Goal: Task Accomplishment & Management: Manage account settings

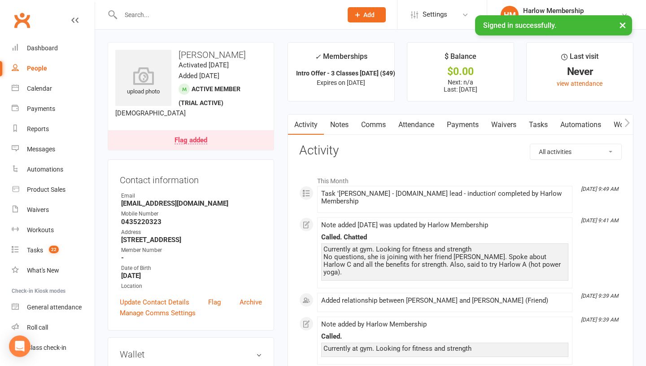
click at [334, 123] on link "Notes" at bounding box center [339, 124] width 31 height 21
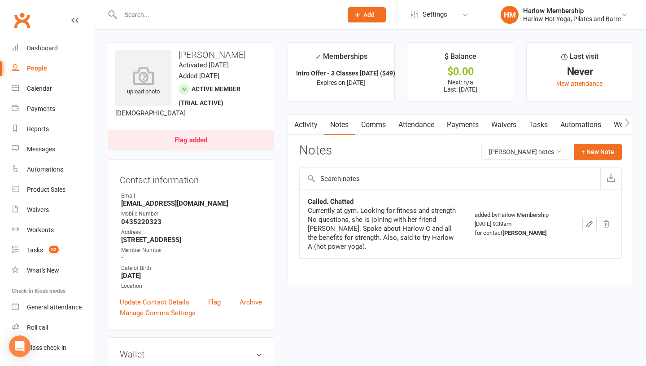
click at [585, 222] on button "button" at bounding box center [590, 224] width 14 height 14
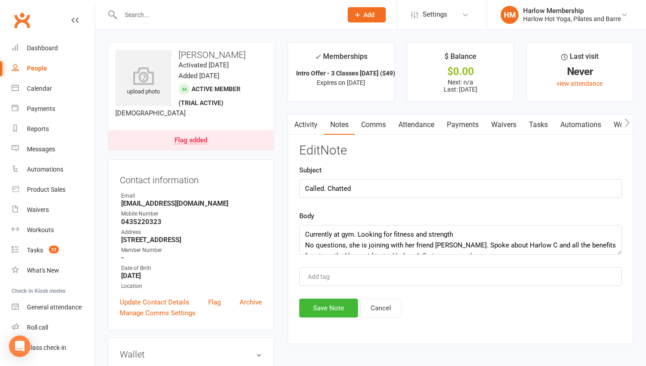
scroll to position [22, 0]
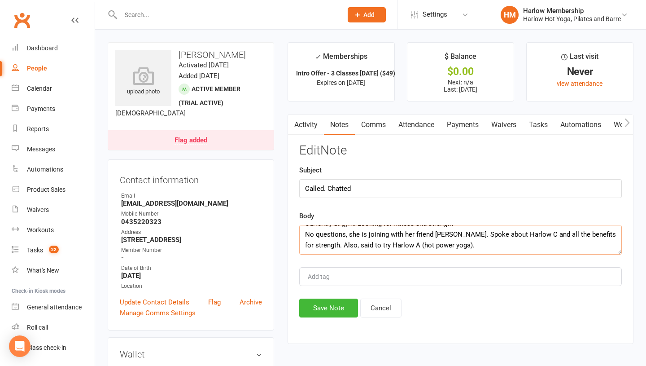
click at [479, 234] on textarea "Currently at gym. Looking for fitness and strength No questions, she is joining…" at bounding box center [460, 240] width 323 height 30
click at [597, 234] on textarea "Currently at gym. Looking for fitness and strength No questions, she is joining…" at bounding box center [460, 240] width 323 height 30
type textarea "Currently at gym. Looking for fitness and strength No questions, she is joining…"
click at [331, 309] on button "Save Note" at bounding box center [328, 308] width 59 height 19
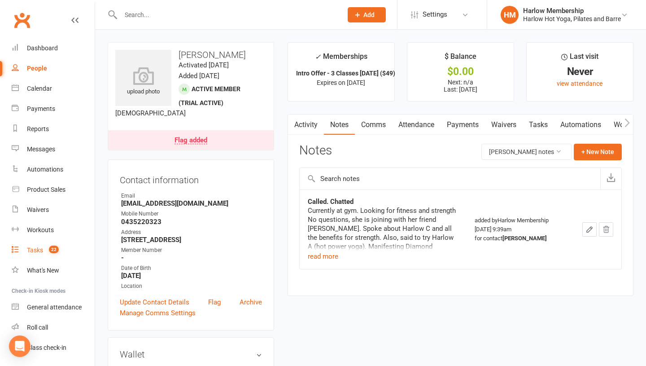
click at [37, 254] on link "Tasks 22" at bounding box center [53, 250] width 83 height 20
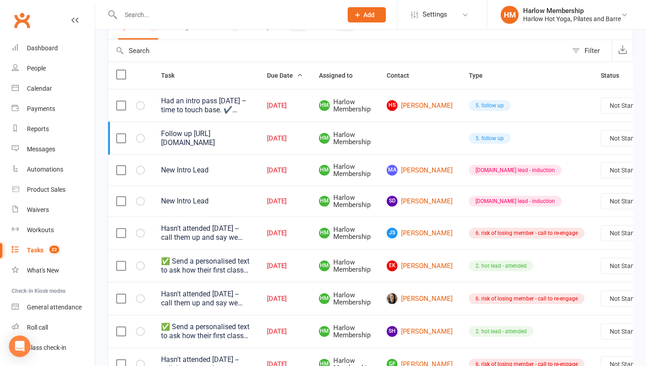
scroll to position [80, 0]
click at [411, 169] on link "MA Maddison Ashton" at bounding box center [420, 169] width 66 height 11
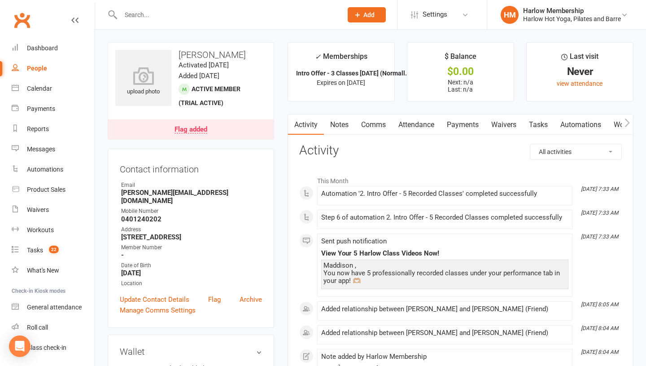
click at [343, 121] on link "Notes" at bounding box center [339, 124] width 31 height 21
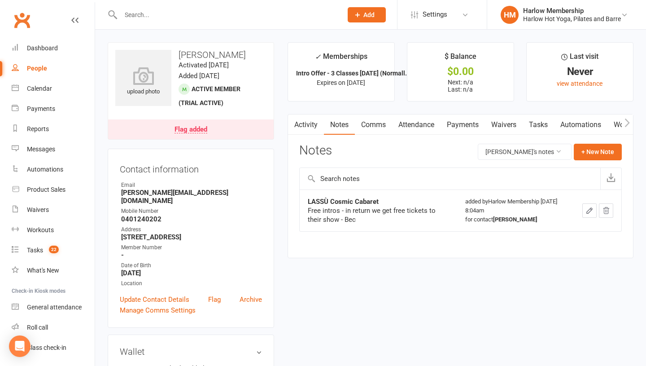
click at [533, 130] on link "Tasks" at bounding box center [538, 124] width 31 height 21
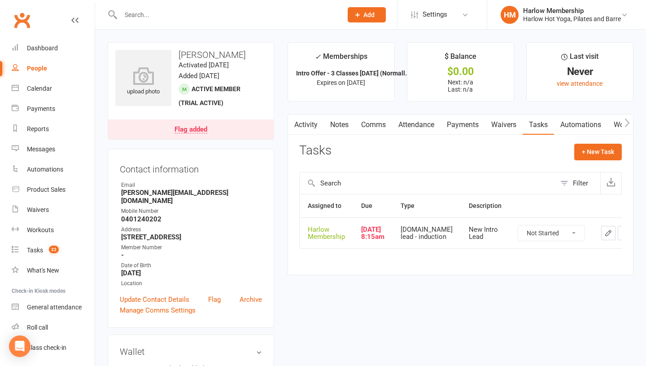
click at [519, 239] on select "Not Started In Progress Waiting Complete" at bounding box center [552, 232] width 66 height 15
select select "unstarted"
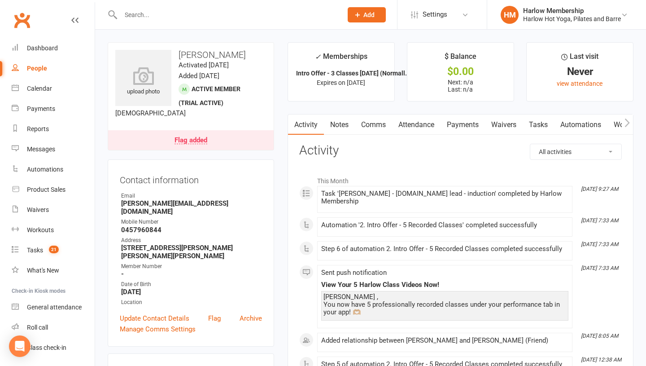
click at [337, 127] on link "Notes" at bounding box center [339, 124] width 31 height 21
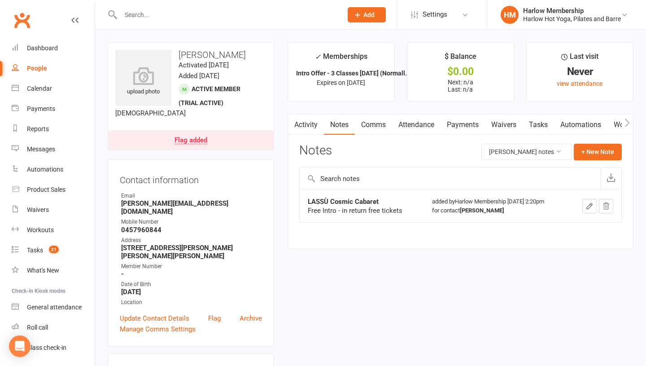
click at [528, 132] on link "Tasks" at bounding box center [538, 124] width 31 height 21
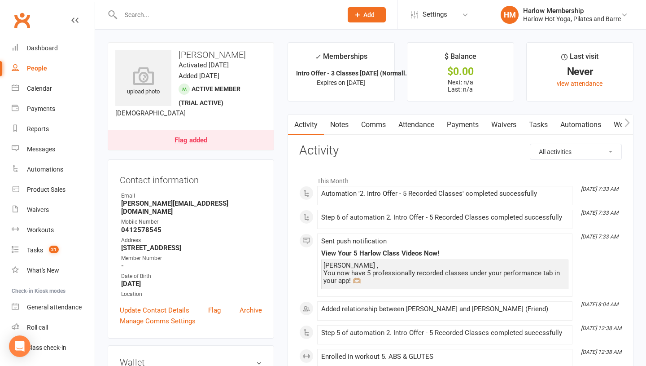
click at [533, 121] on link "Tasks" at bounding box center [538, 124] width 31 height 21
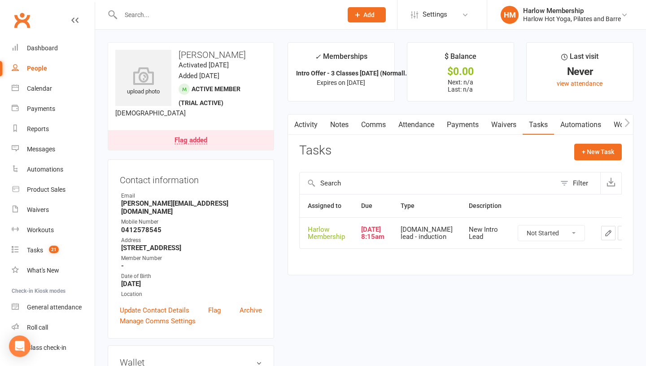
click at [340, 127] on link "Notes" at bounding box center [339, 124] width 31 height 21
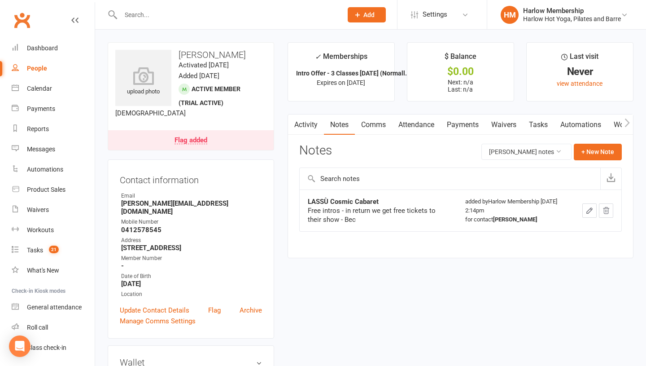
click at [536, 120] on link "Tasks" at bounding box center [538, 124] width 31 height 21
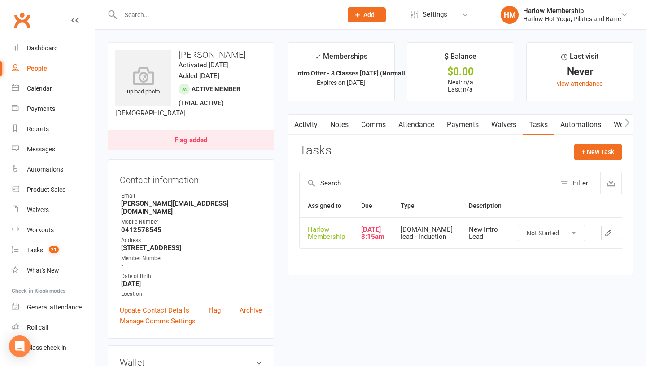
click at [551, 235] on select "Not Started In Progress Waiting Complete" at bounding box center [552, 232] width 66 height 15
select select "unstarted"
